Goal: Task Accomplishment & Management: Use online tool/utility

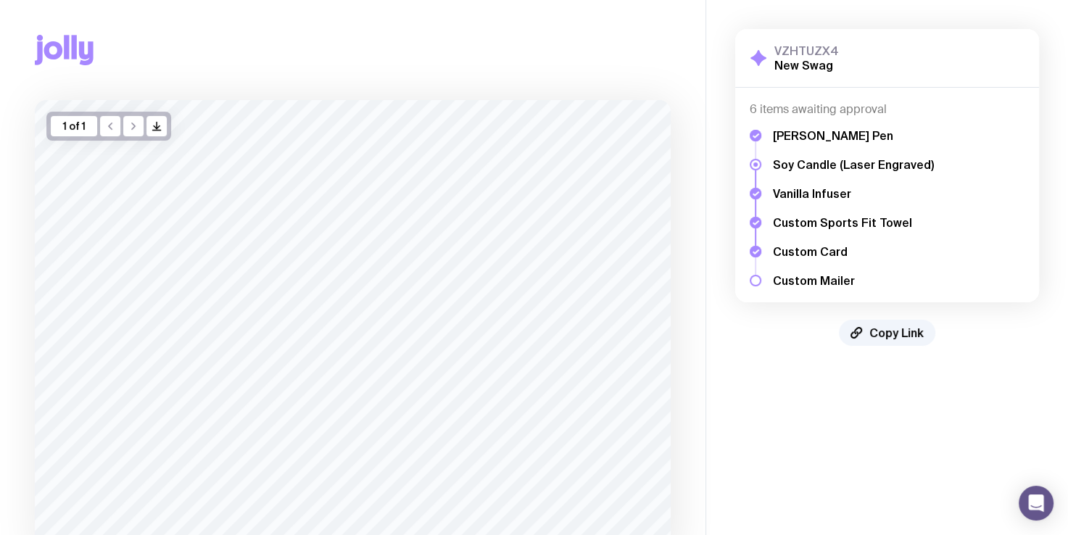
scroll to position [123, 0]
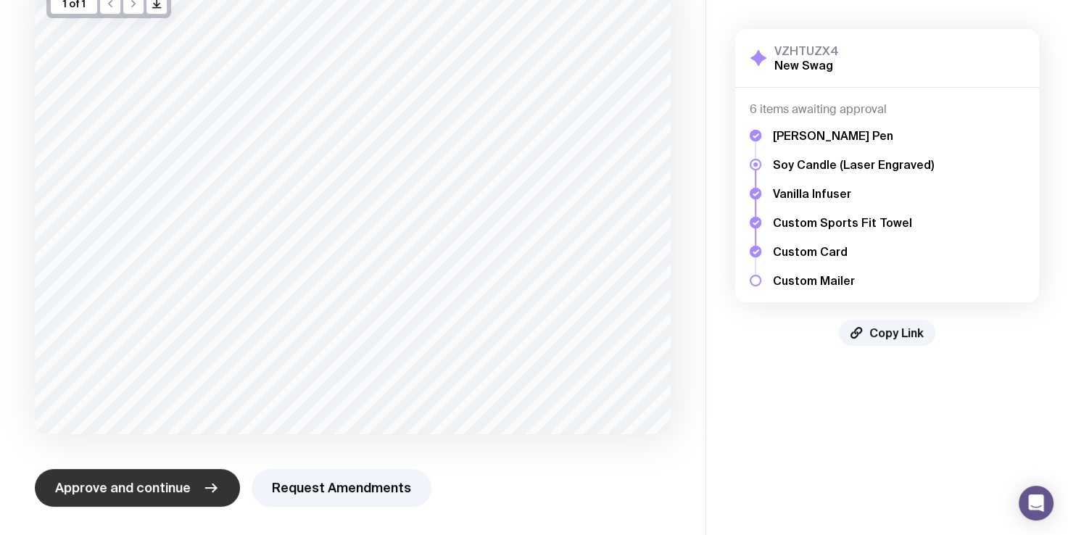
click at [209, 490] on icon "button" at bounding box center [210, 487] width 17 height 17
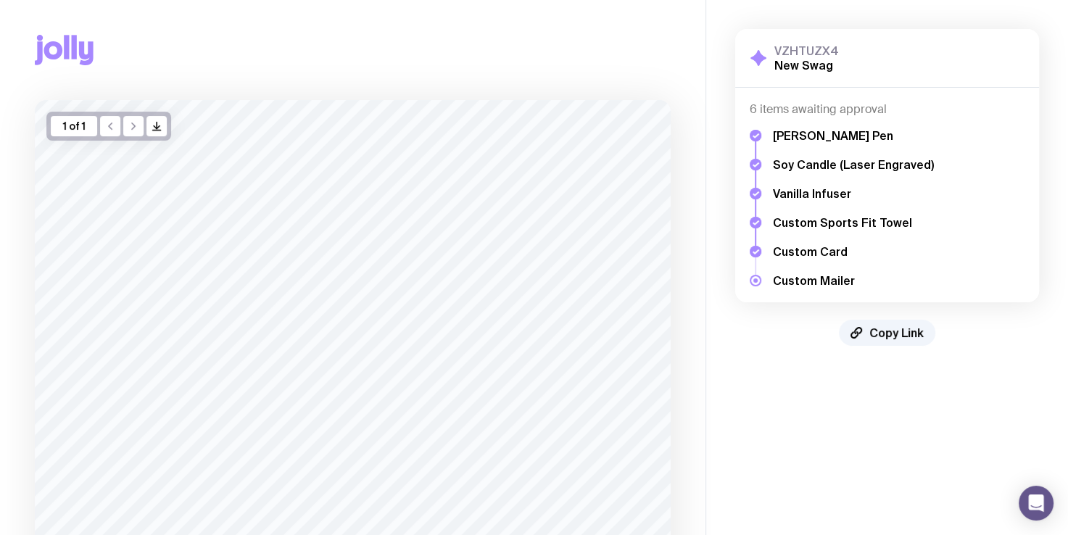
scroll to position [157, 0]
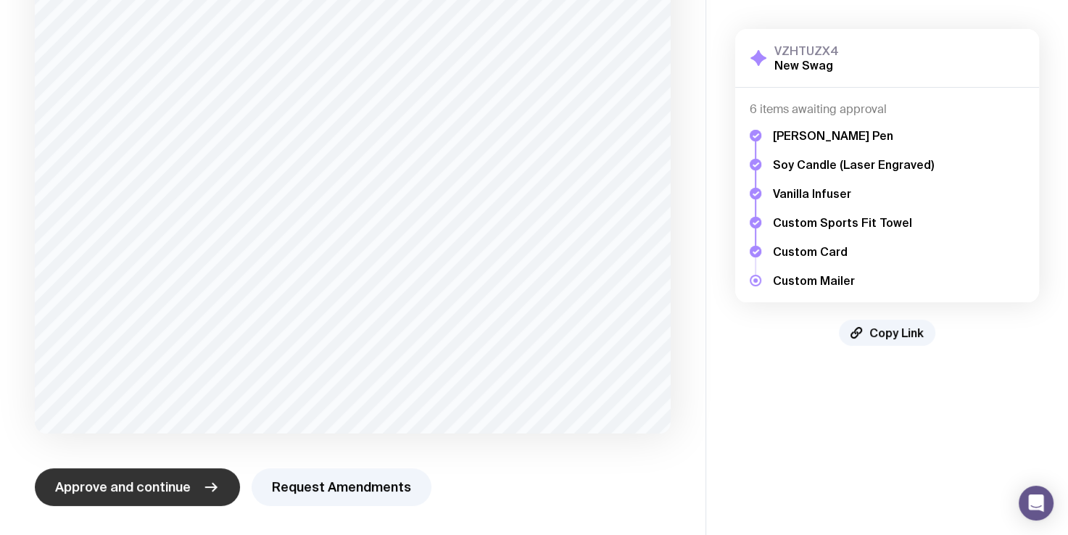
click at [142, 485] on span "Approve and continue" at bounding box center [123, 487] width 136 height 17
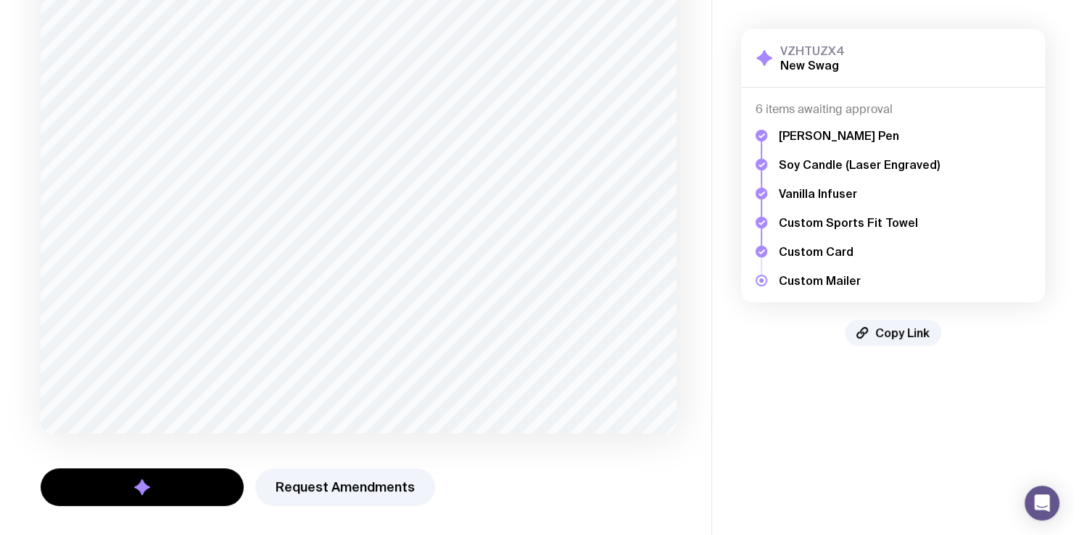
scroll to position [0, 0]
